Goal: Find contact information: Obtain details needed to contact an individual or organization

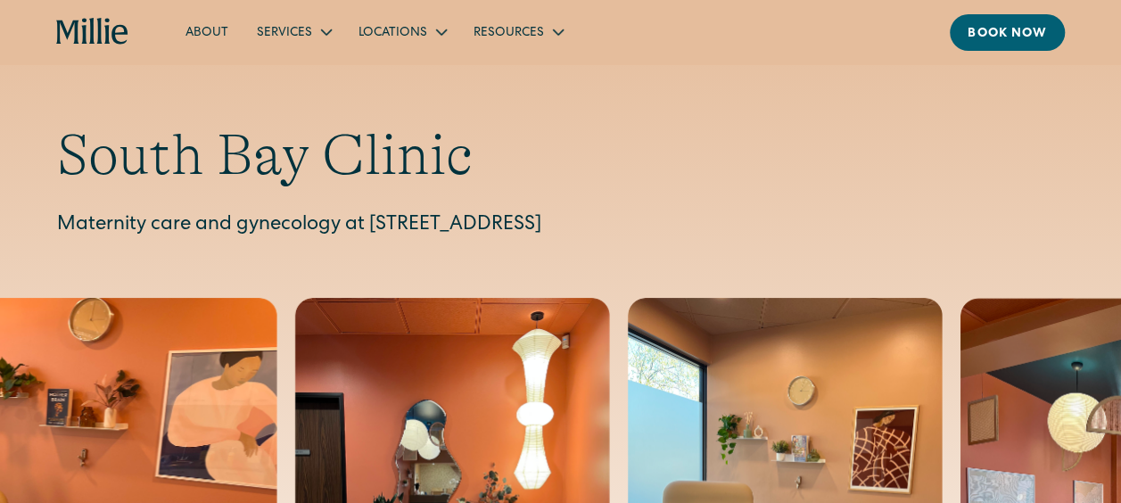
drag, startPoint x: 806, startPoint y: 220, endPoint x: 371, endPoint y: 225, distance: 435.1
click at [371, 225] on p "Maternity care and gynecology at [STREET_ADDRESS]" at bounding box center [560, 225] width 1007 height 29
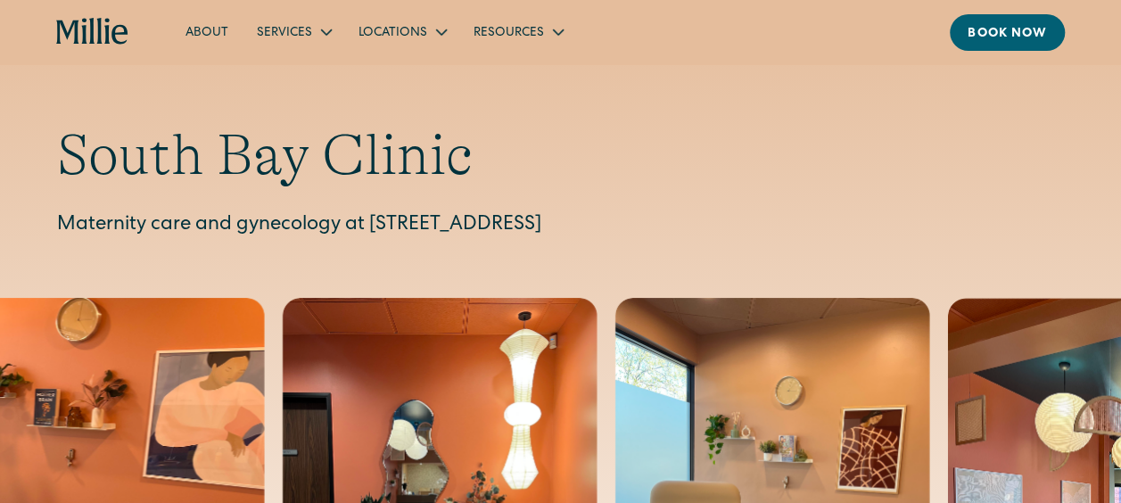
drag, startPoint x: 371, startPoint y: 225, endPoint x: 410, endPoint y: 221, distance: 39.4
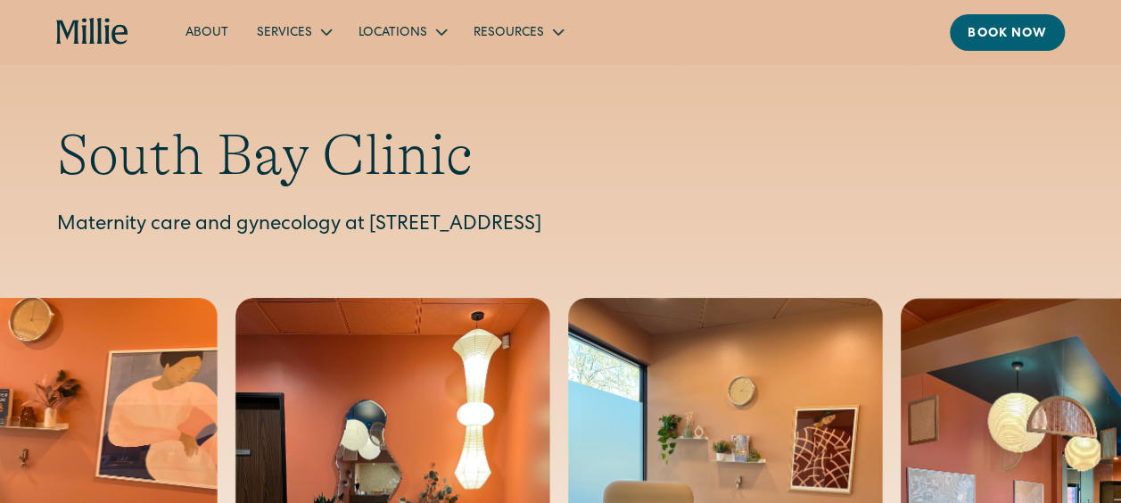
copy p "[STREET_ADDRESS]"
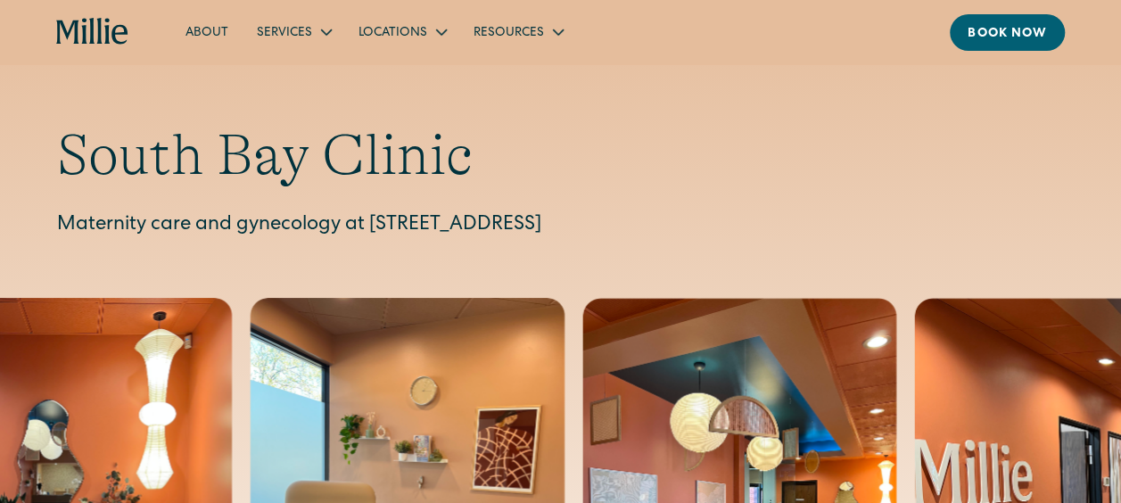
click at [528, 143] on h1 "South Bay Clinic" at bounding box center [560, 155] width 1007 height 69
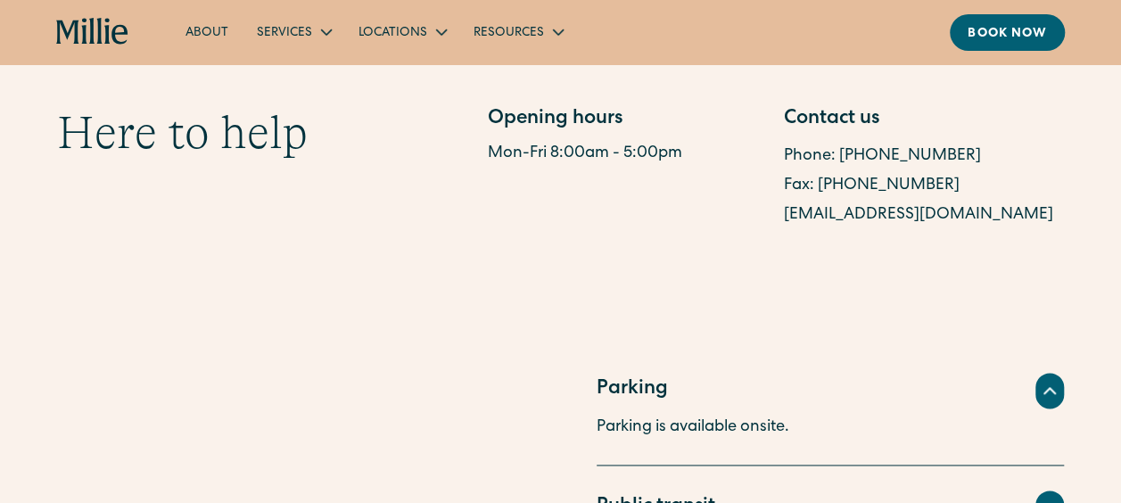
scroll to position [981, 0]
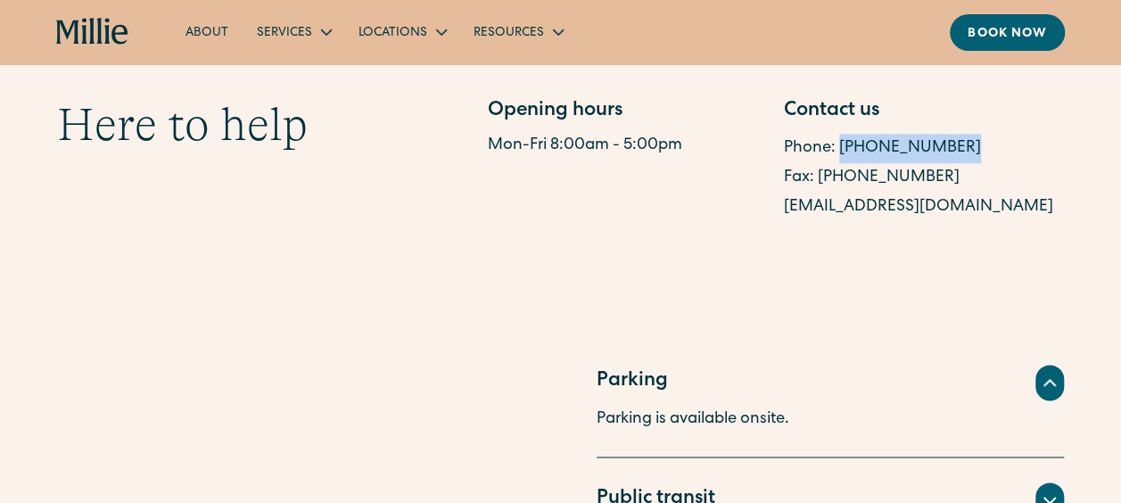
drag, startPoint x: 963, startPoint y: 144, endPoint x: 838, endPoint y: 148, distance: 124.9
click at [838, 148] on div "Phone: [PHONE_NUMBER]" at bounding box center [924, 148] width 280 height 29
drag, startPoint x: 838, startPoint y: 148, endPoint x: 867, endPoint y: 152, distance: 28.8
copy link "[PHONE_NUMBER]"
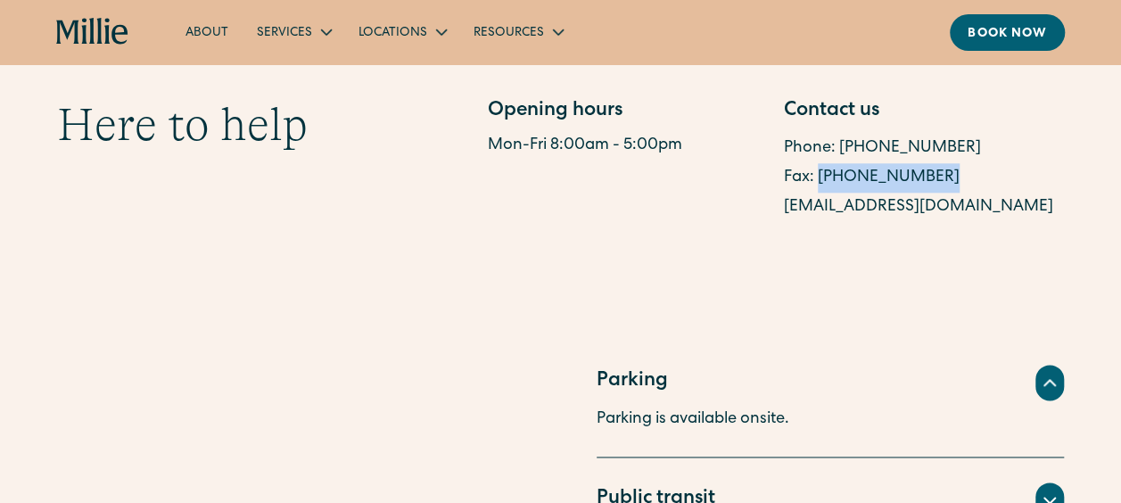
drag, startPoint x: 928, startPoint y: 173, endPoint x: 818, endPoint y: 178, distance: 109.8
click at [818, 178] on div "Fax: [PHONE_NUMBER]" at bounding box center [924, 177] width 280 height 29
drag, startPoint x: 818, startPoint y: 178, endPoint x: 854, endPoint y: 182, distance: 35.8
copy link "[PHONE_NUMBER]"
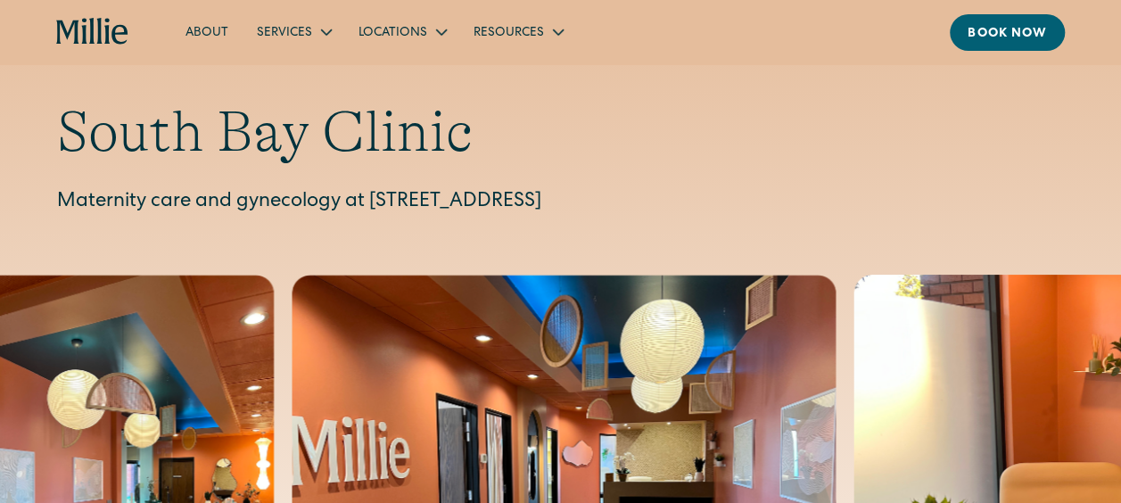
scroll to position [0, 0]
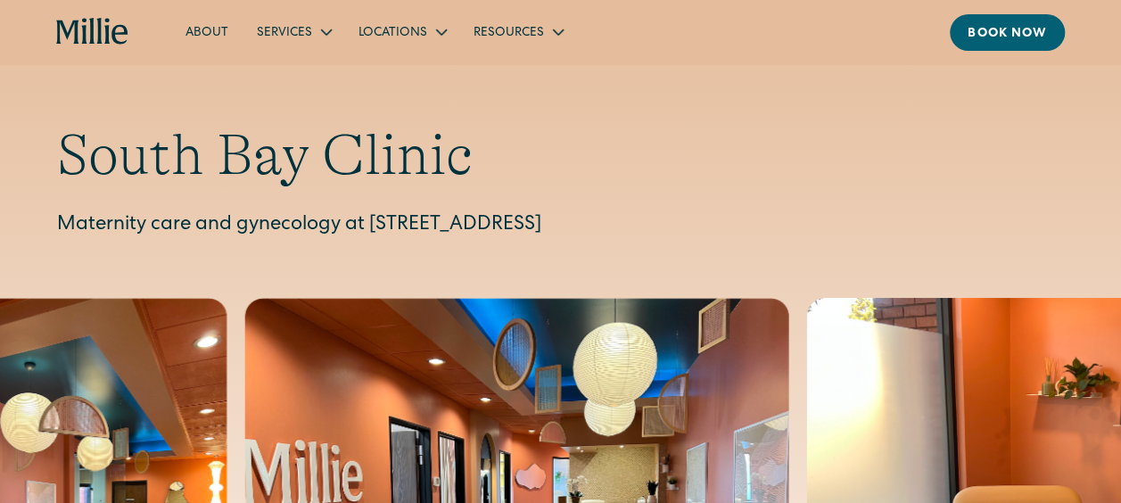
click at [72, 31] on icon "home" at bounding box center [92, 32] width 72 height 29
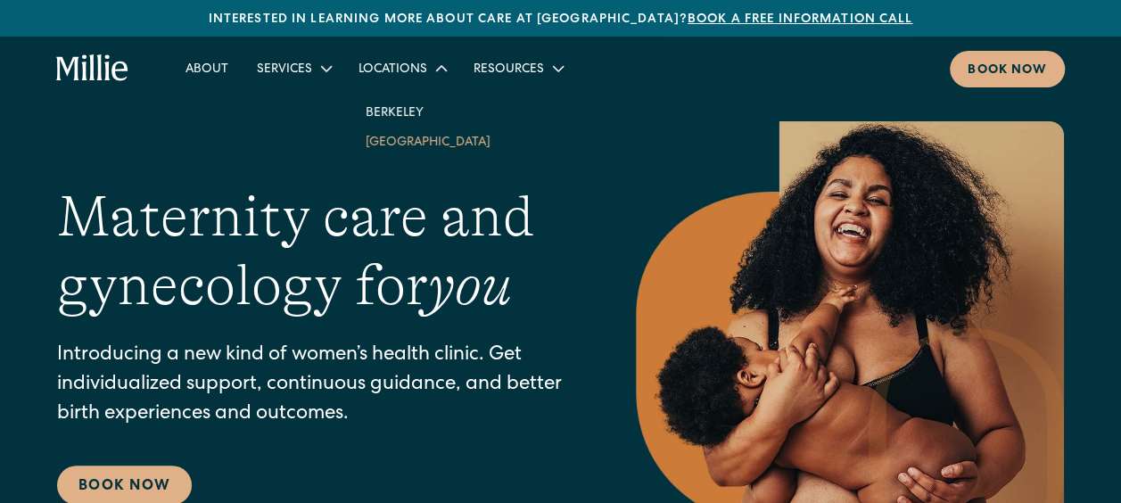
click at [407, 136] on link "[GEOGRAPHIC_DATA]" at bounding box center [427, 141] width 153 height 29
